Goal: Check status: Check status

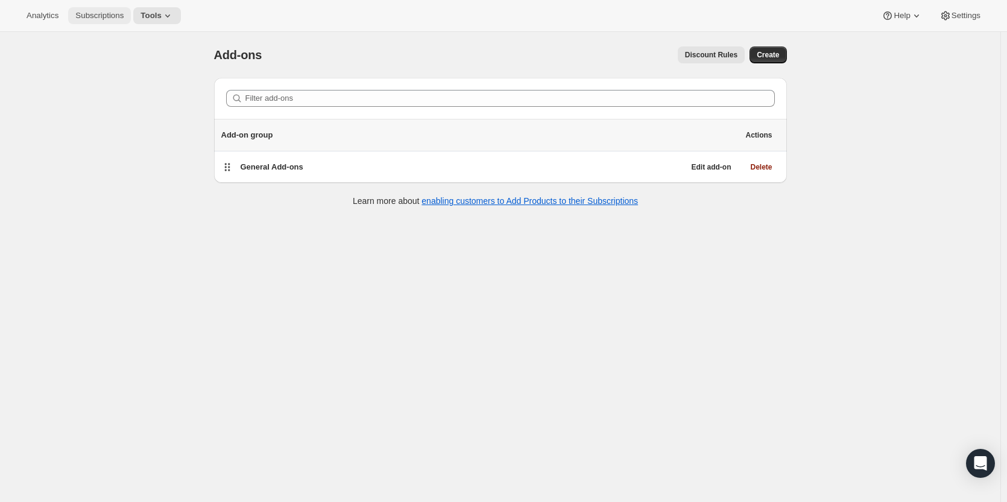
click at [85, 15] on span "Subscriptions" at bounding box center [99, 16] width 48 height 10
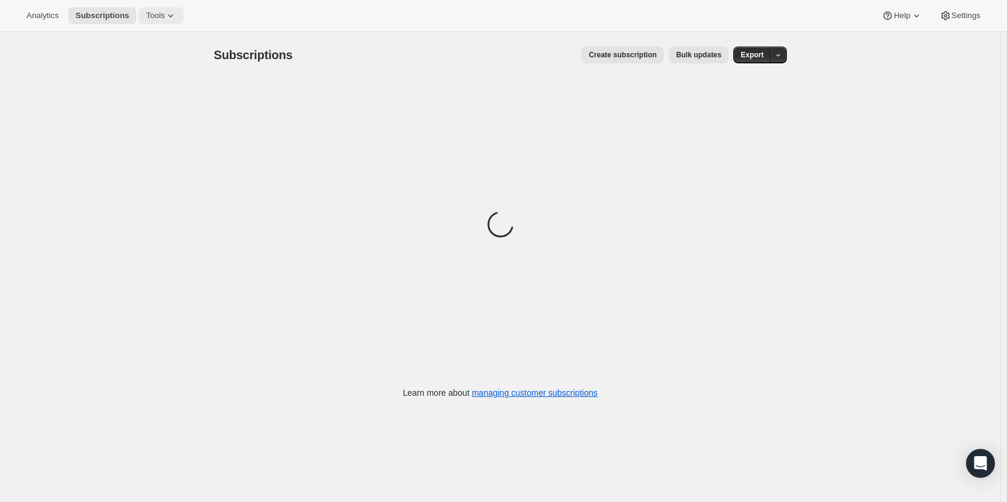
click at [157, 13] on span "Tools" at bounding box center [155, 16] width 19 height 10
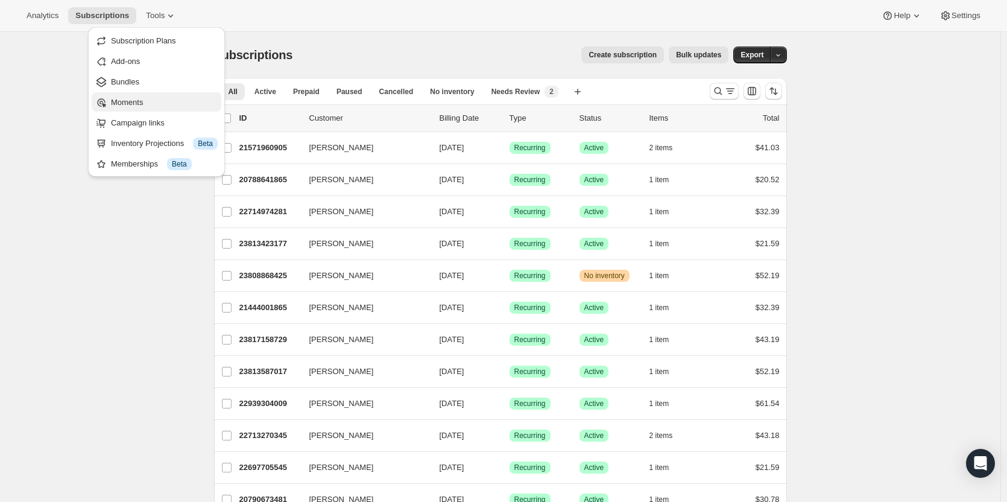
click at [138, 99] on span "Moments" at bounding box center [127, 102] width 32 height 9
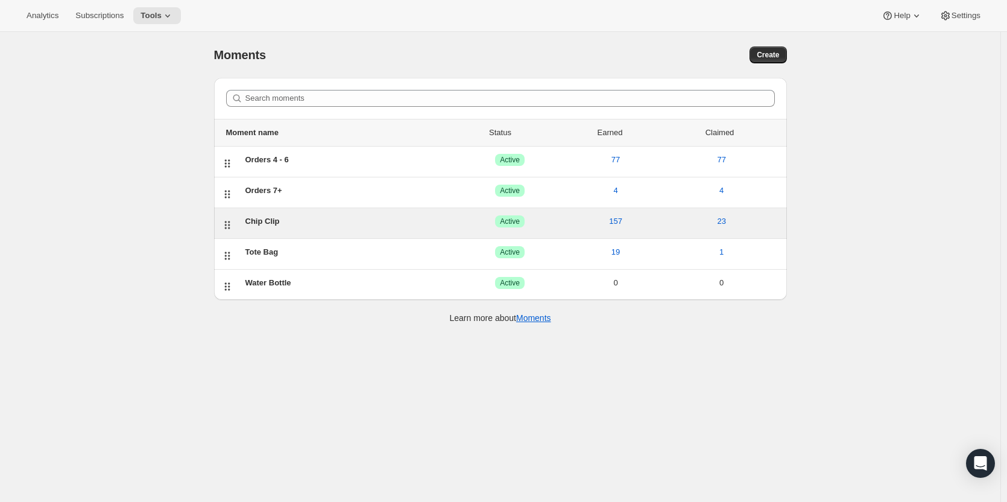
click at [270, 222] on div "Chip Clip" at bounding box center [351, 221] width 212 height 12
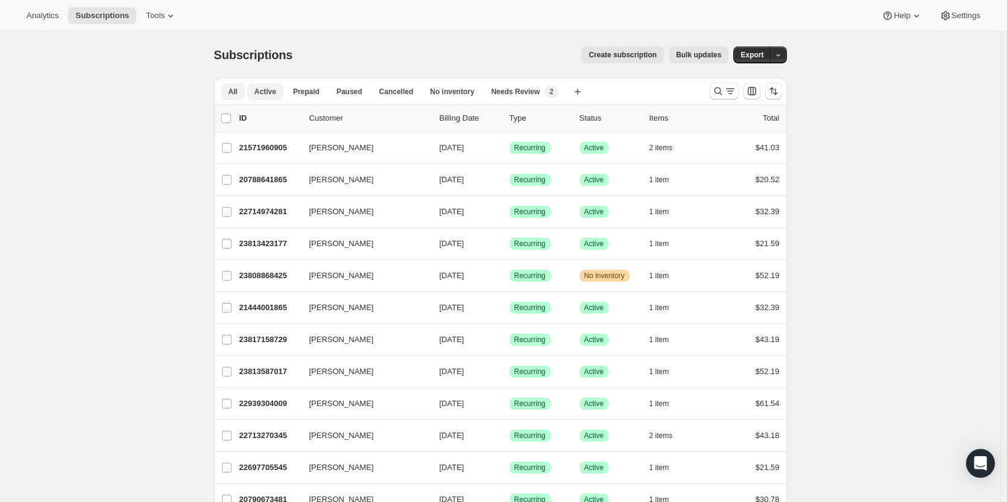
click at [262, 91] on span "Active" at bounding box center [265, 92] width 22 height 10
click at [455, 116] on p "Billing Date" at bounding box center [470, 118] width 60 height 12
click at [511, 91] on span "Needs Review" at bounding box center [515, 92] width 49 height 10
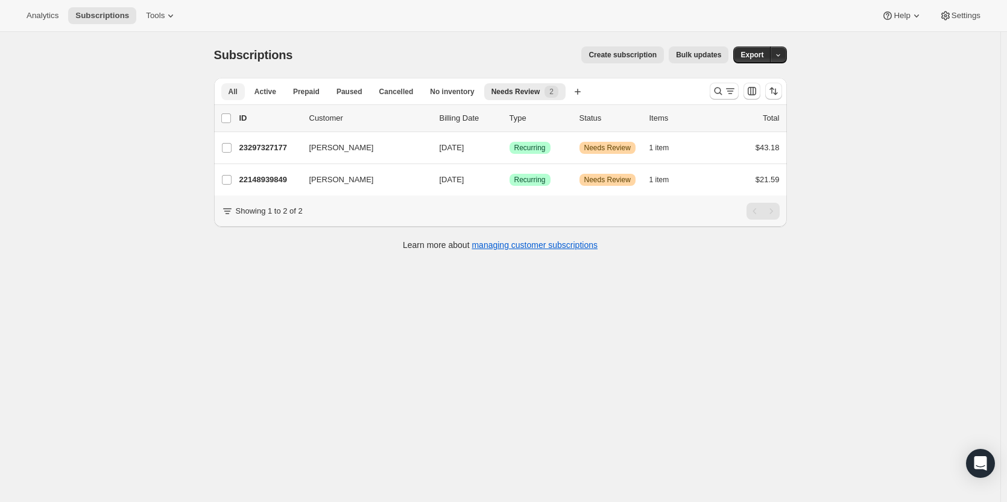
click at [238, 89] on span "All" at bounding box center [233, 92] width 9 height 10
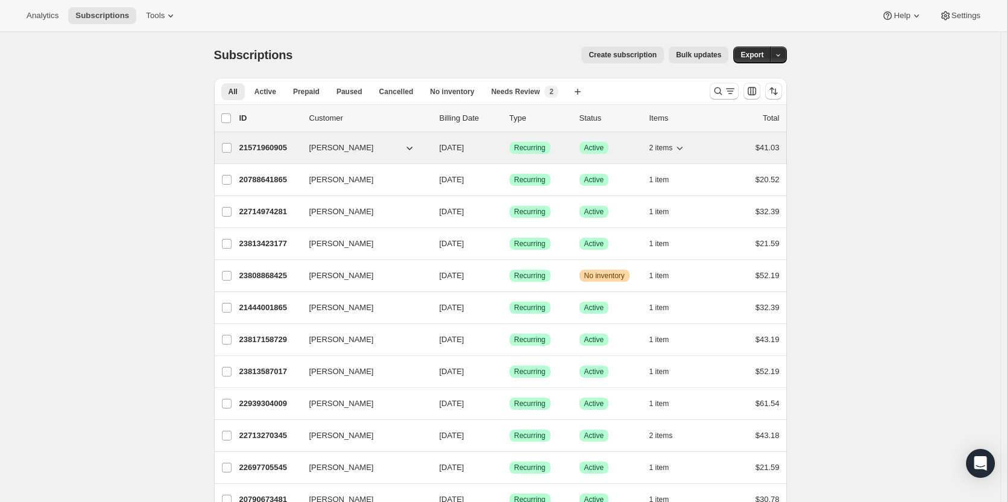
click at [271, 145] on p "21571960905" at bounding box center [269, 148] width 60 height 12
